Goal: Ask a question

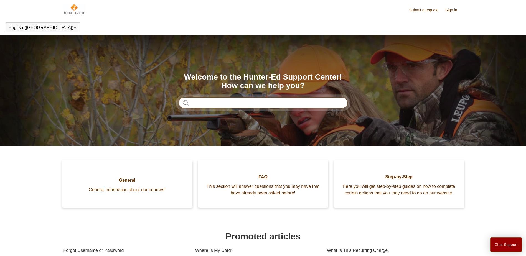
click at [261, 100] on input "Search" at bounding box center [263, 102] width 169 height 11
type input "**********"
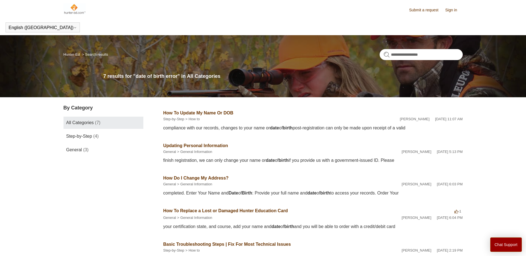
click at [215, 112] on link "How To Update My Name Or DOB" at bounding box center [198, 113] width 70 height 5
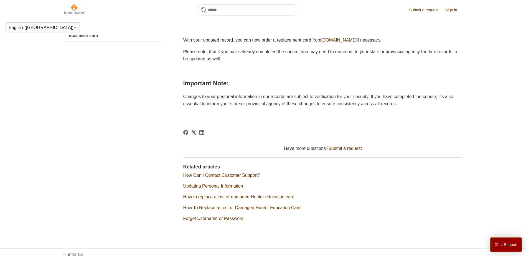
scroll to position [206, 0]
click at [339, 148] on link "Submit a request" at bounding box center [346, 148] width 34 height 5
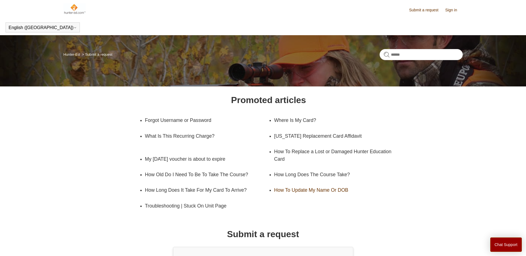
click at [311, 190] on link "How To Update My Name Or DOB" at bounding box center [331, 191] width 115 height 16
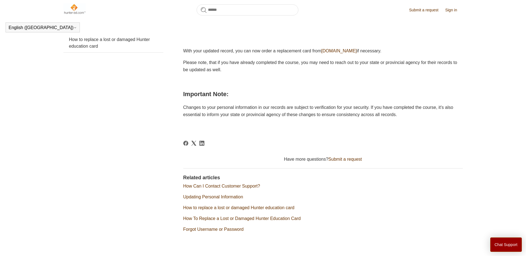
scroll to position [221, 0]
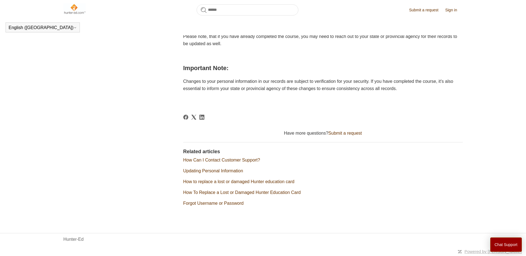
click at [341, 135] on link "Submit a request" at bounding box center [346, 133] width 34 height 5
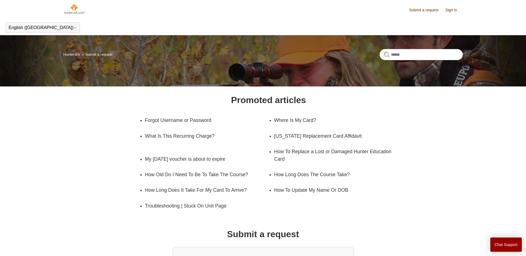
scroll to position [61, 0]
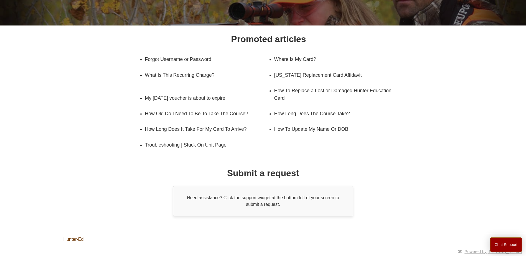
click at [78, 238] on link "Hunter-Ed" at bounding box center [74, 239] width 20 height 7
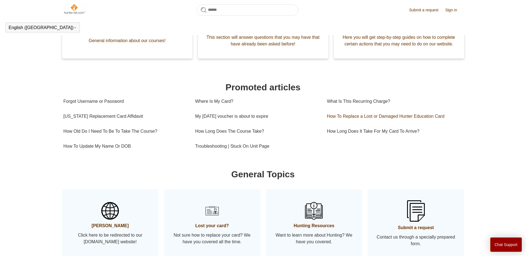
scroll to position [179, 0]
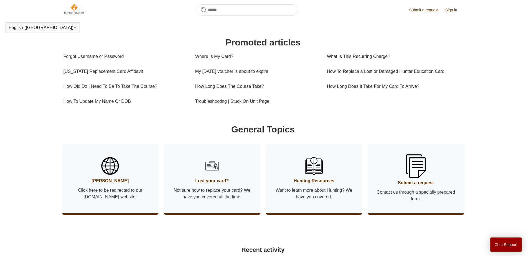
click at [397, 175] on link "Submit a request Contact us through a specially prepared form." at bounding box center [416, 179] width 97 height 69
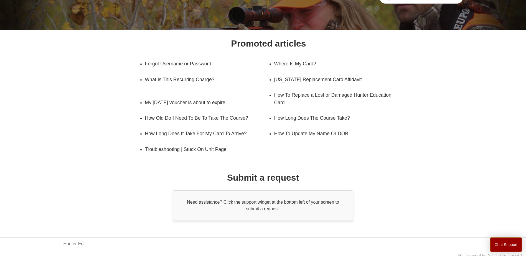
scroll to position [61, 0]
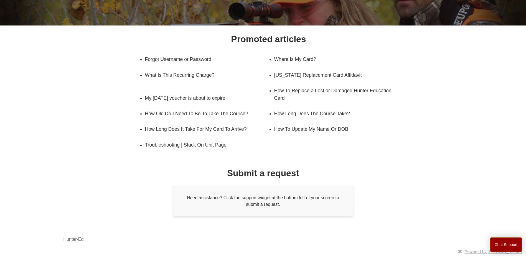
drag, startPoint x: 270, startPoint y: 199, endPoint x: 268, endPoint y: 203, distance: 3.9
click at [269, 200] on div "Need assistance? Click the support widget at the bottom left of your screen to …" at bounding box center [263, 201] width 180 height 31
click at [268, 203] on div "Need assistance? Click the support widget at the bottom left of your screen to …" at bounding box center [263, 201] width 180 height 31
click at [501, 243] on button "Chat Support" at bounding box center [507, 245] width 32 height 14
click at [395, 244] on body "Skip to main content Submit a request Sign in English ([GEOGRAPHIC_DATA]) Españ…" at bounding box center [263, 97] width 526 height 317
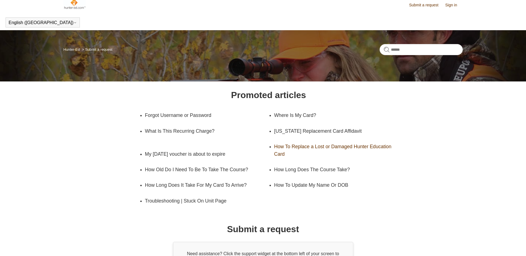
scroll to position [0, 0]
